Goal: Obtain resource: Obtain resource

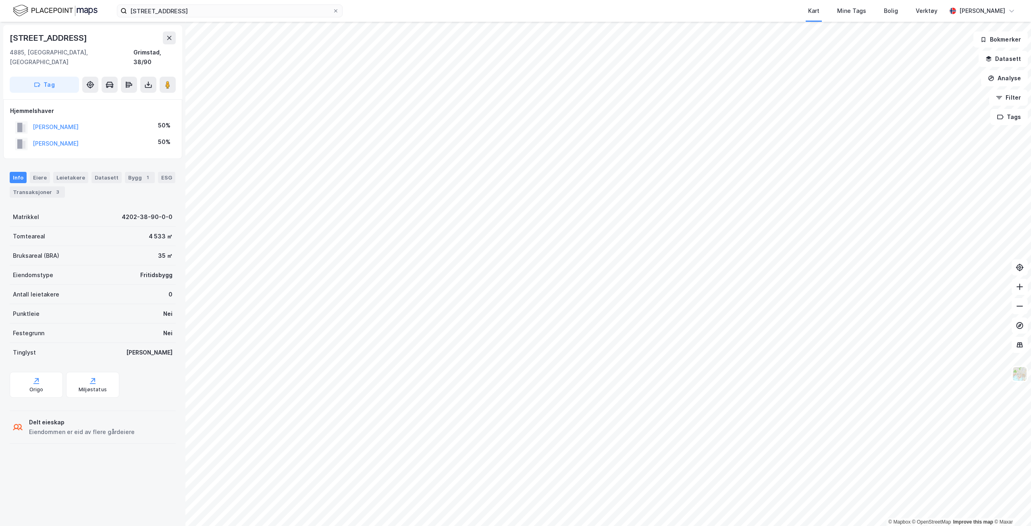
click at [143, 77] on button at bounding box center [148, 85] width 16 height 16
click at [132, 98] on div "Last ned grunnbok" at bounding box center [108, 101] width 47 height 6
click at [142, 77] on button at bounding box center [148, 85] width 16 height 16
click at [124, 94] on div "Last ned grunnbok" at bounding box center [114, 100] width 86 height 13
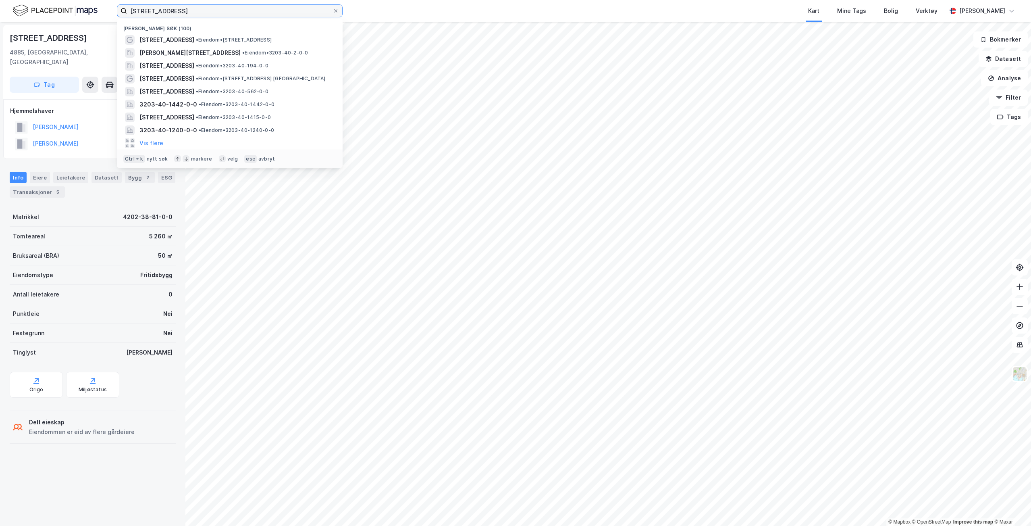
drag, startPoint x: 190, startPoint y: 11, endPoint x: -172, endPoint y: -35, distance: 364.5
click at [0, 0] on html "[STREET_ADDRESS] Nylige søk (100) [STREET_ADDRESS] • Eiendom • [STREET_ADDRESS]…" at bounding box center [515, 263] width 1031 height 526
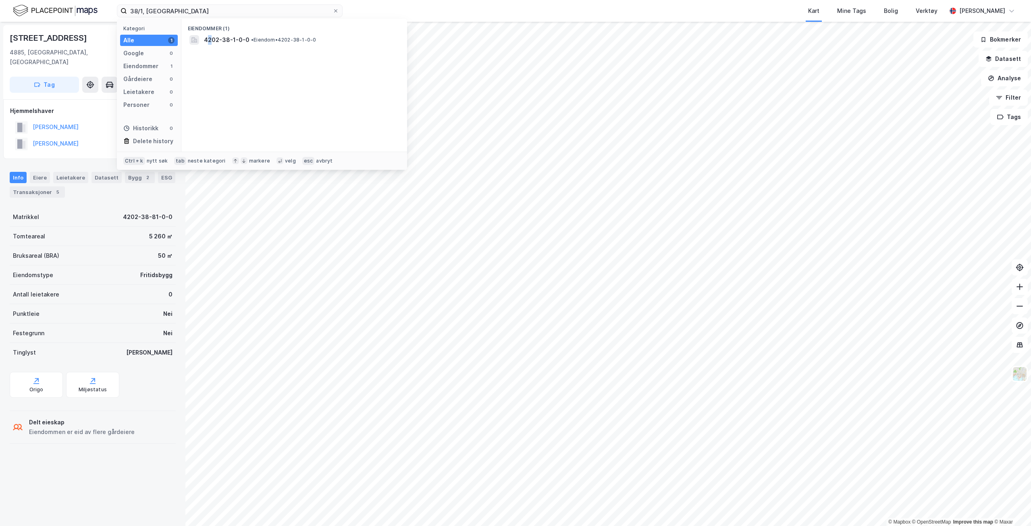
click at [210, 36] on span "4202-38-1-0-0" at bounding box center [227, 40] width 46 height 10
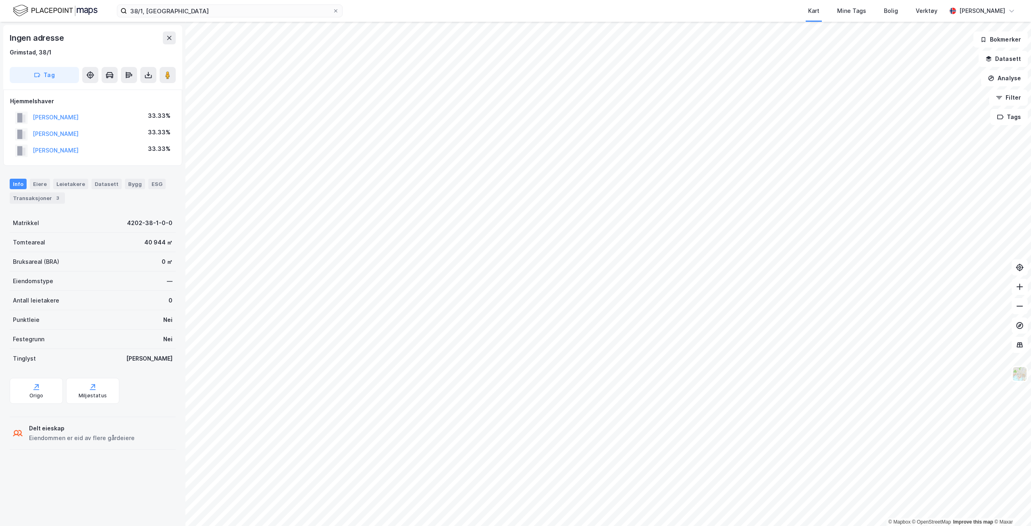
click at [152, 79] on button at bounding box center [148, 75] width 16 height 16
click at [122, 88] on div "Last ned grunnbok" at bounding box center [108, 91] width 47 height 6
click at [204, 15] on input "38/1, [GEOGRAPHIC_DATA]" at bounding box center [230, 11] width 206 height 12
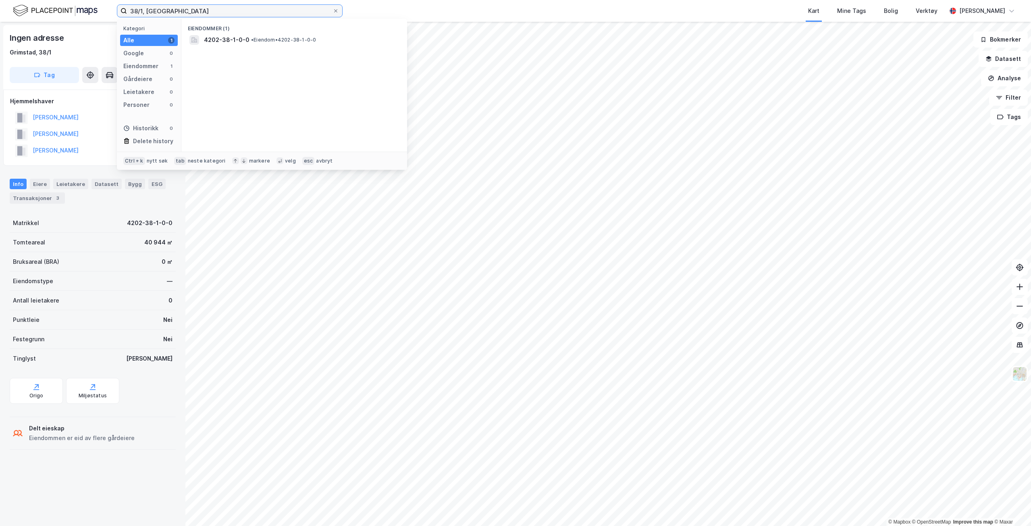
click at [204, 15] on input "38/1, [GEOGRAPHIC_DATA]" at bounding box center [230, 11] width 206 height 12
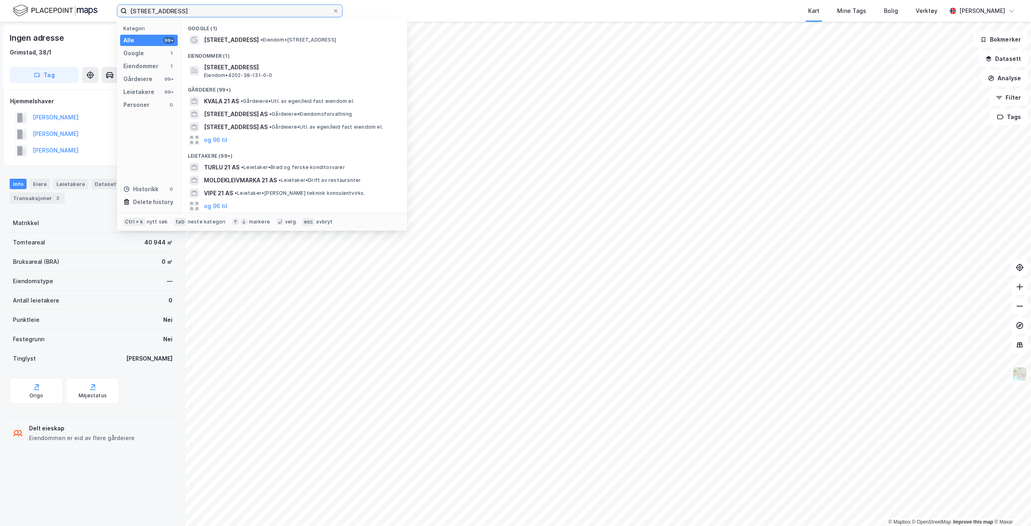
type input "[STREET_ADDRESS]"
click at [244, 42] on span "[STREET_ADDRESS]" at bounding box center [231, 40] width 55 height 10
